Goal: Book appointment/travel/reservation

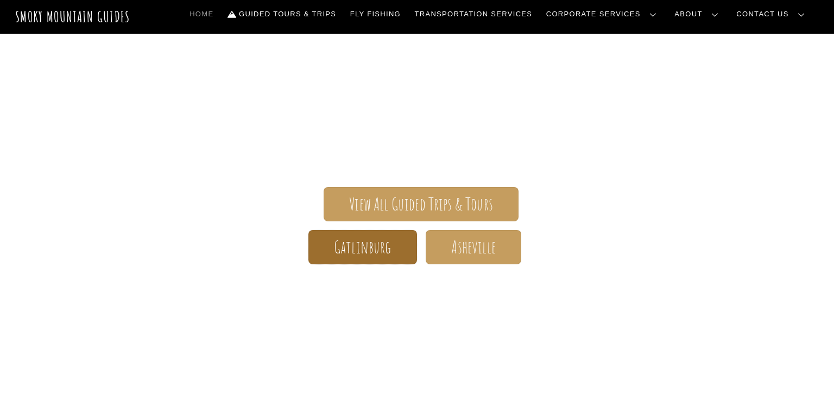
click at [352, 246] on span "Gatlinburg" at bounding box center [363, 246] width 58 height 11
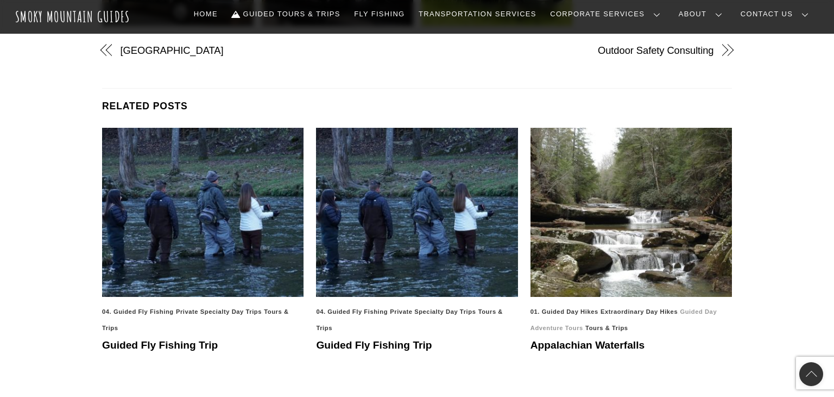
scroll to position [1110, 0]
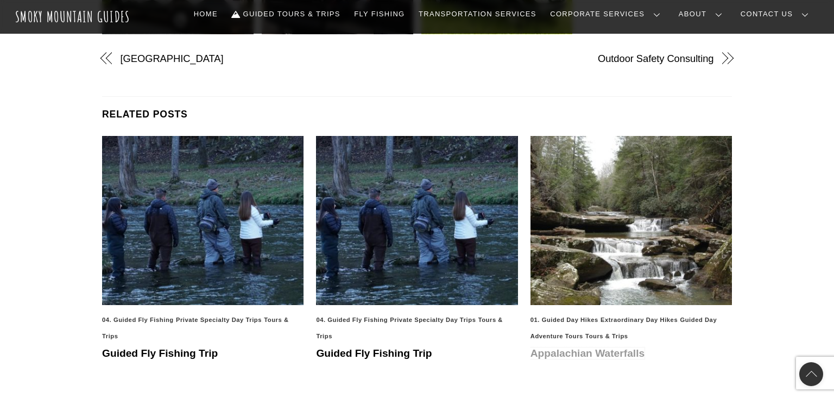
click at [594, 354] on link "Appalachian Waterfalls" at bounding box center [588, 352] width 114 height 11
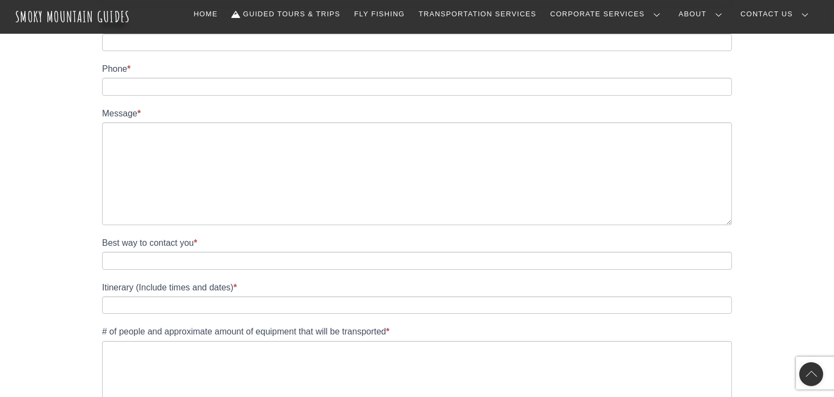
scroll to position [541, 0]
click at [345, 14] on link "Guided Tours & Trips" at bounding box center [286, 14] width 117 height 23
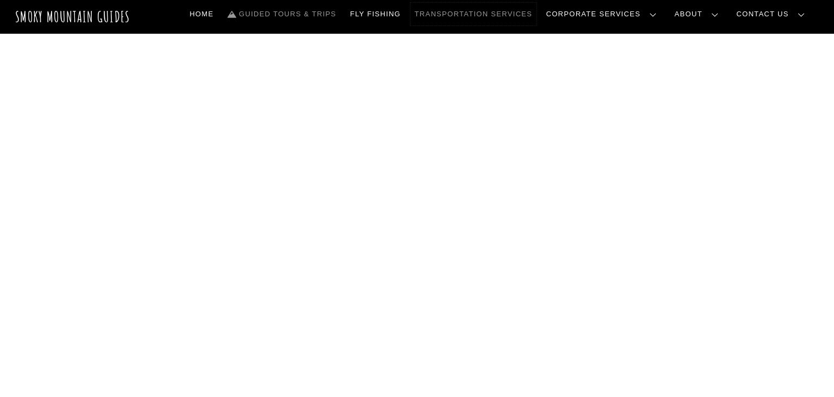
click at [537, 15] on link "Transportation Services" at bounding box center [474, 14] width 126 height 23
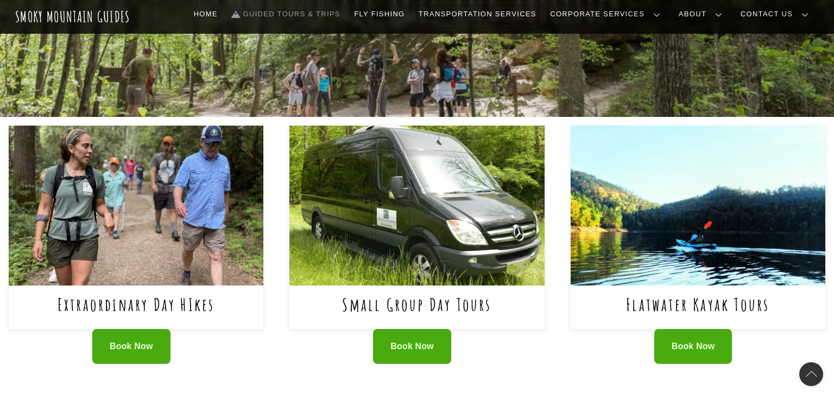
scroll to position [398, 0]
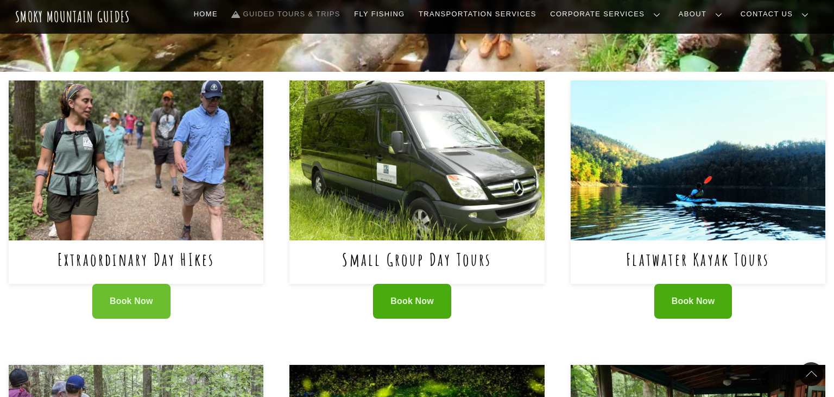
click at [110, 306] on span "Book Now" at bounding box center [131, 301] width 43 height 11
